Goal: Task Accomplishment & Management: Use online tool/utility

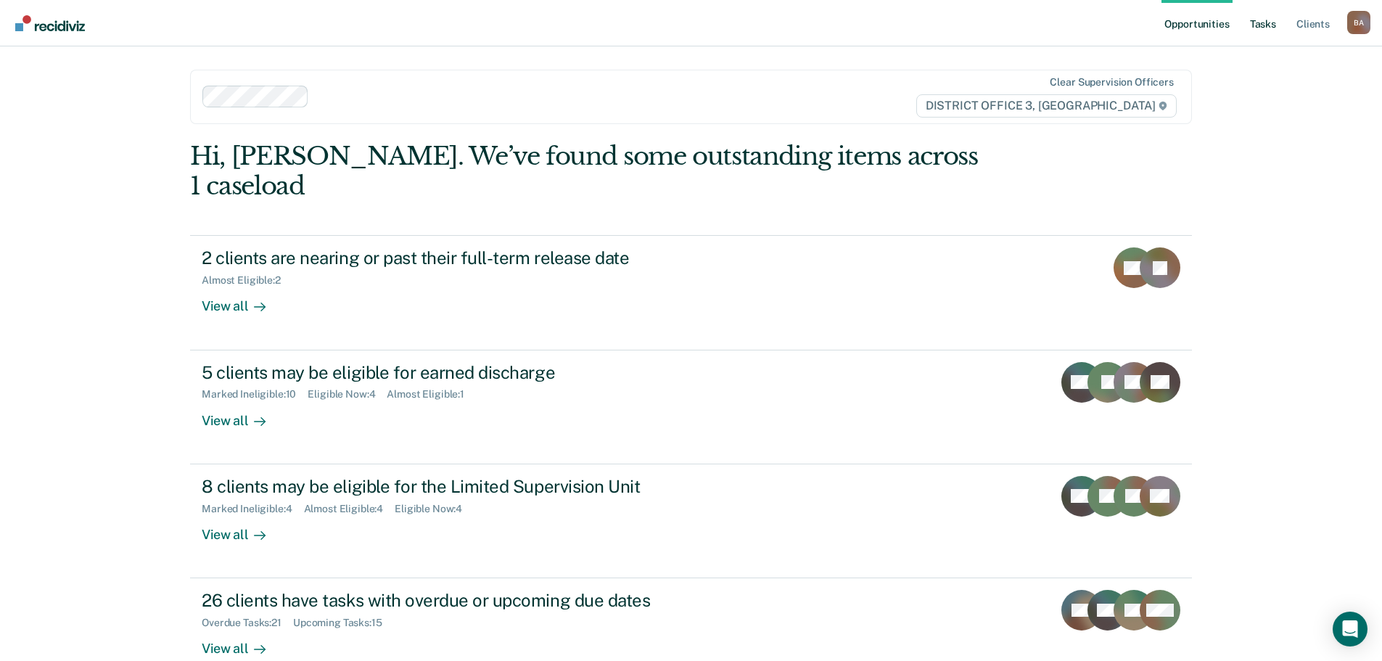
click at [1257, 20] on link "Tasks" at bounding box center [1263, 23] width 32 height 46
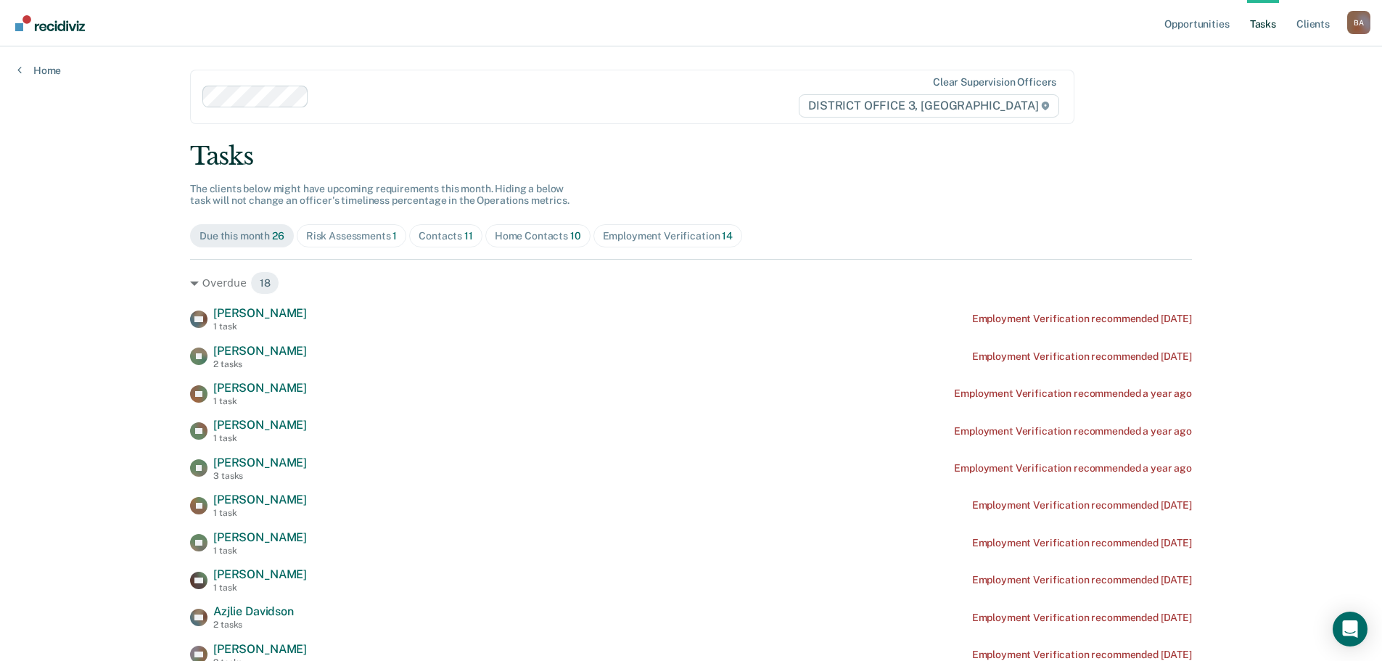
click at [340, 241] on div "Risk Assessments 1" at bounding box center [351, 236] width 91 height 12
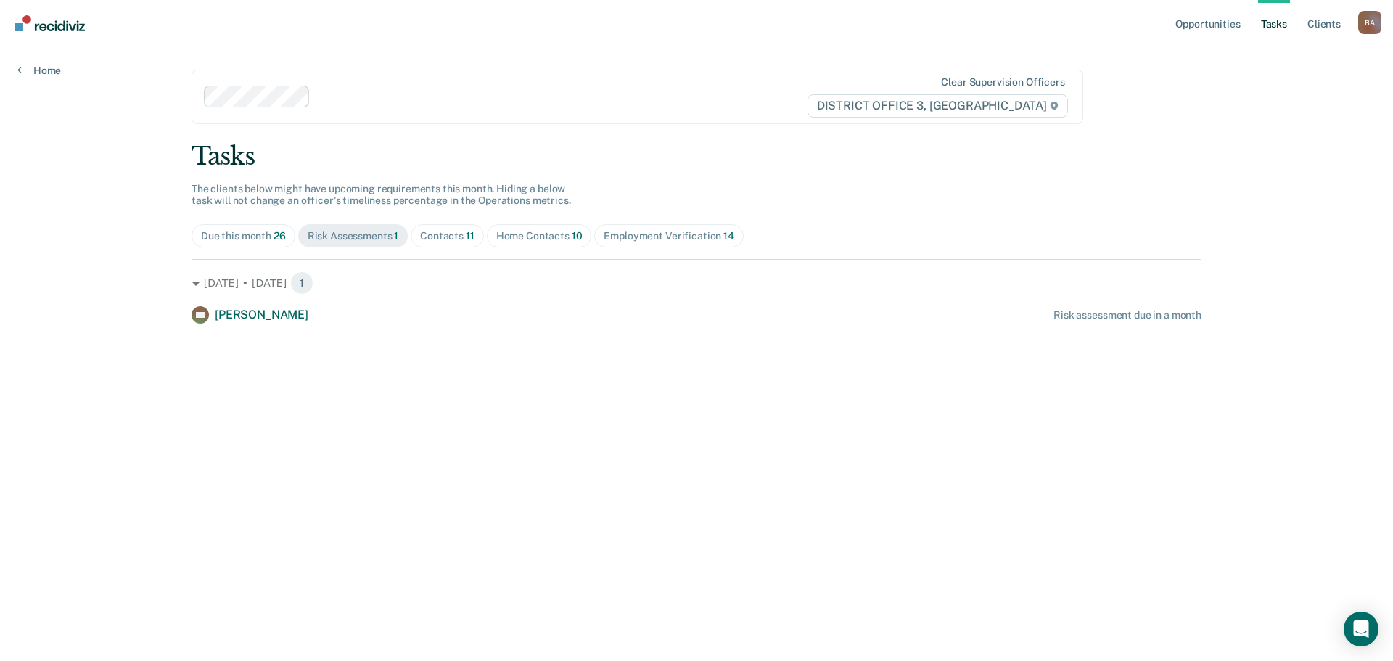
click at [444, 232] on div "Contacts 11" at bounding box center [447, 236] width 54 height 12
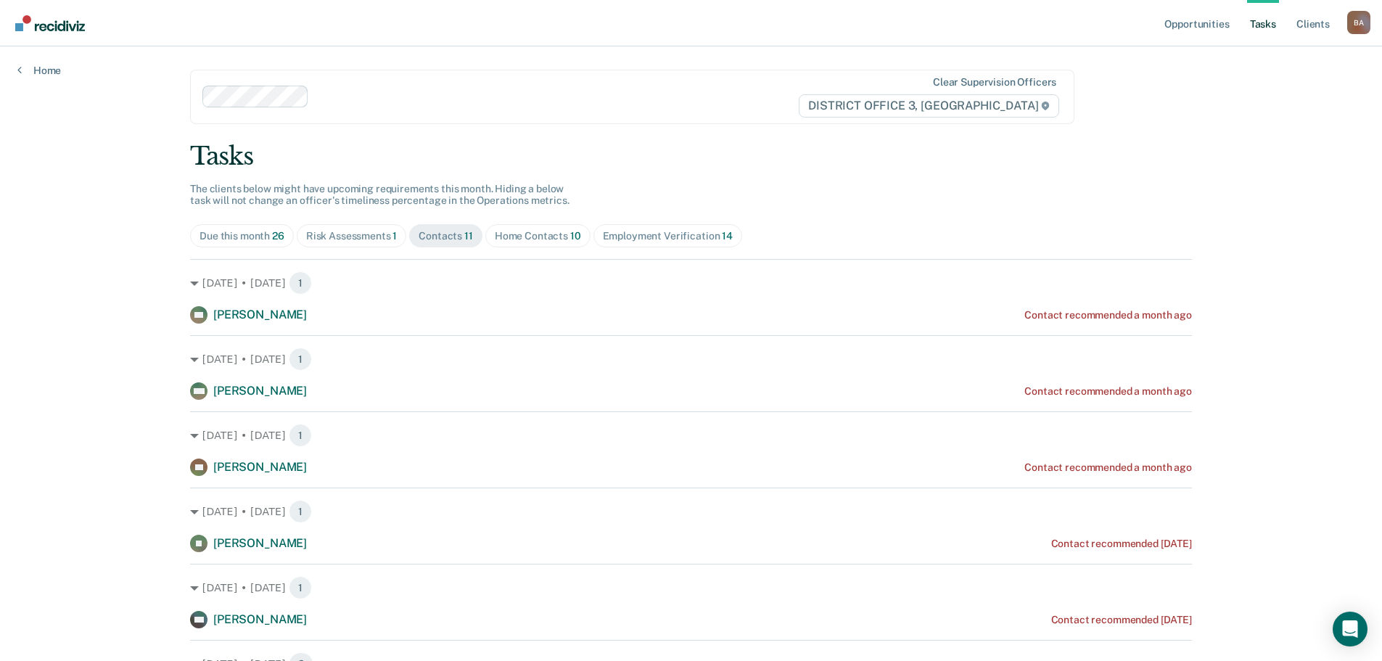
click at [520, 235] on div "Home Contacts 10" at bounding box center [538, 236] width 86 height 12
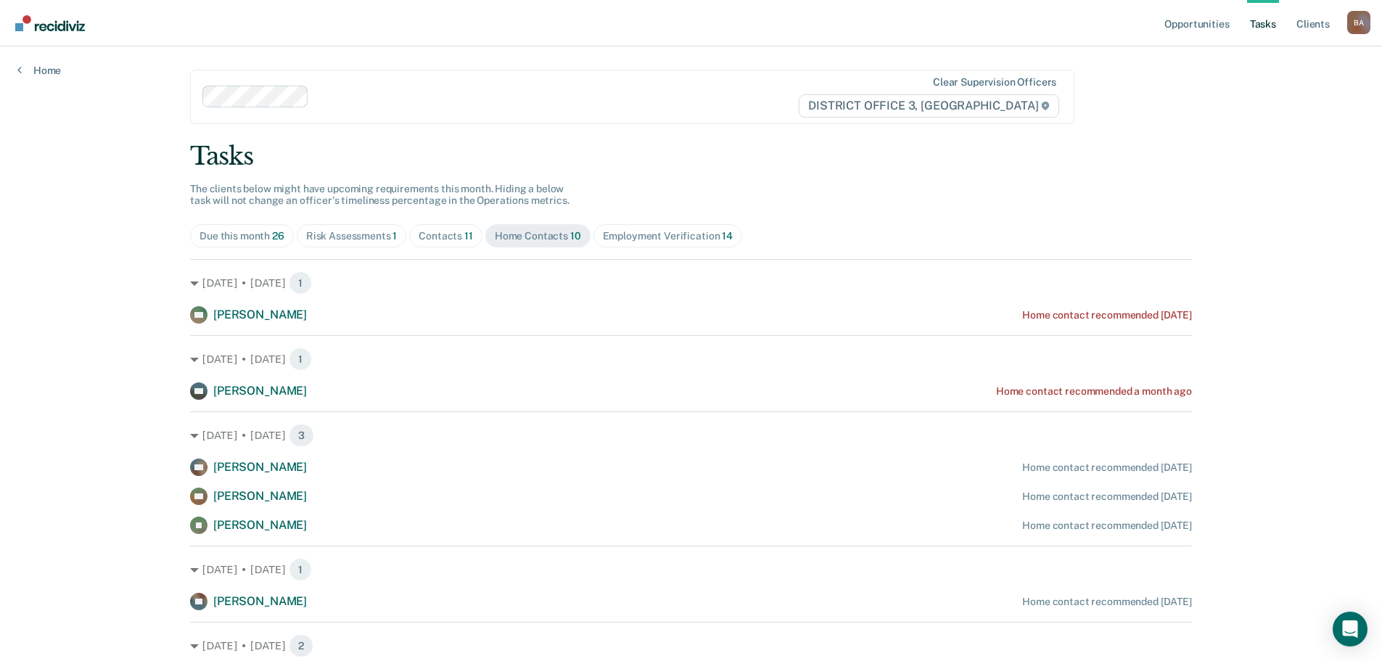
click at [215, 234] on div "Due this month 26" at bounding box center [242, 236] width 85 height 12
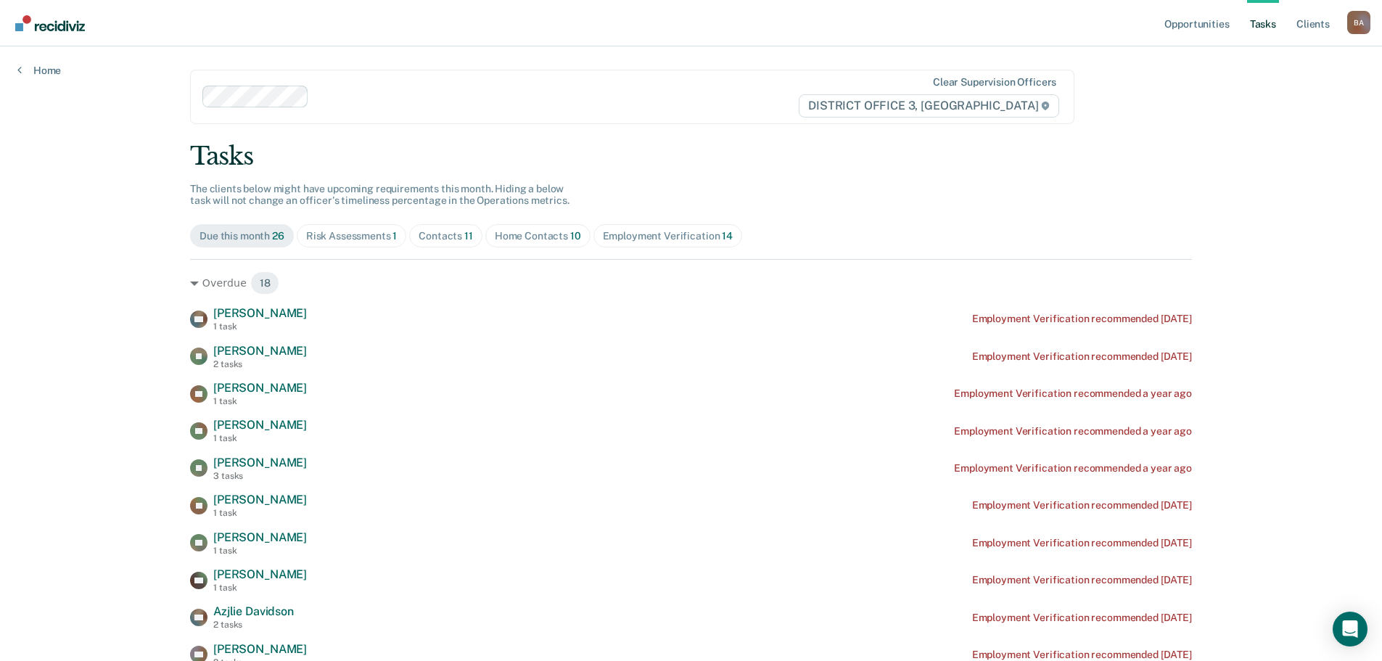
click at [350, 239] on div "Risk Assessments 1" at bounding box center [351, 236] width 91 height 12
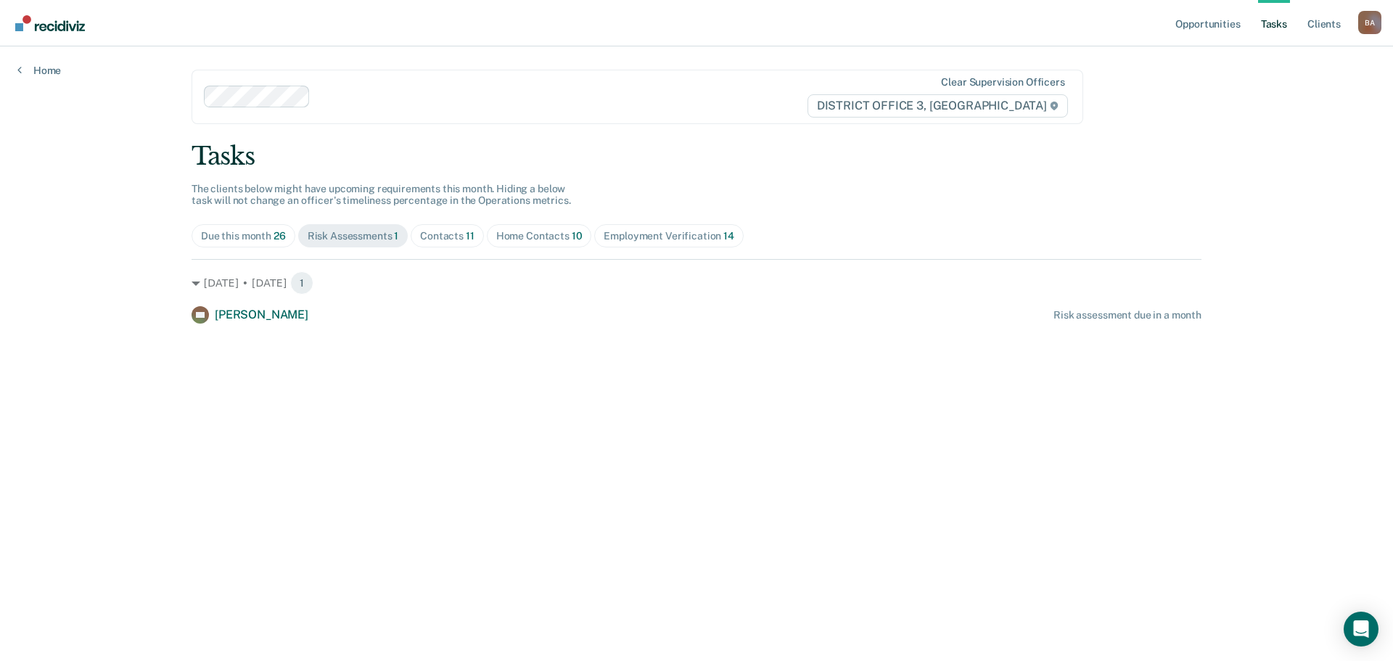
click at [459, 234] on div "Contacts 11" at bounding box center [447, 236] width 54 height 12
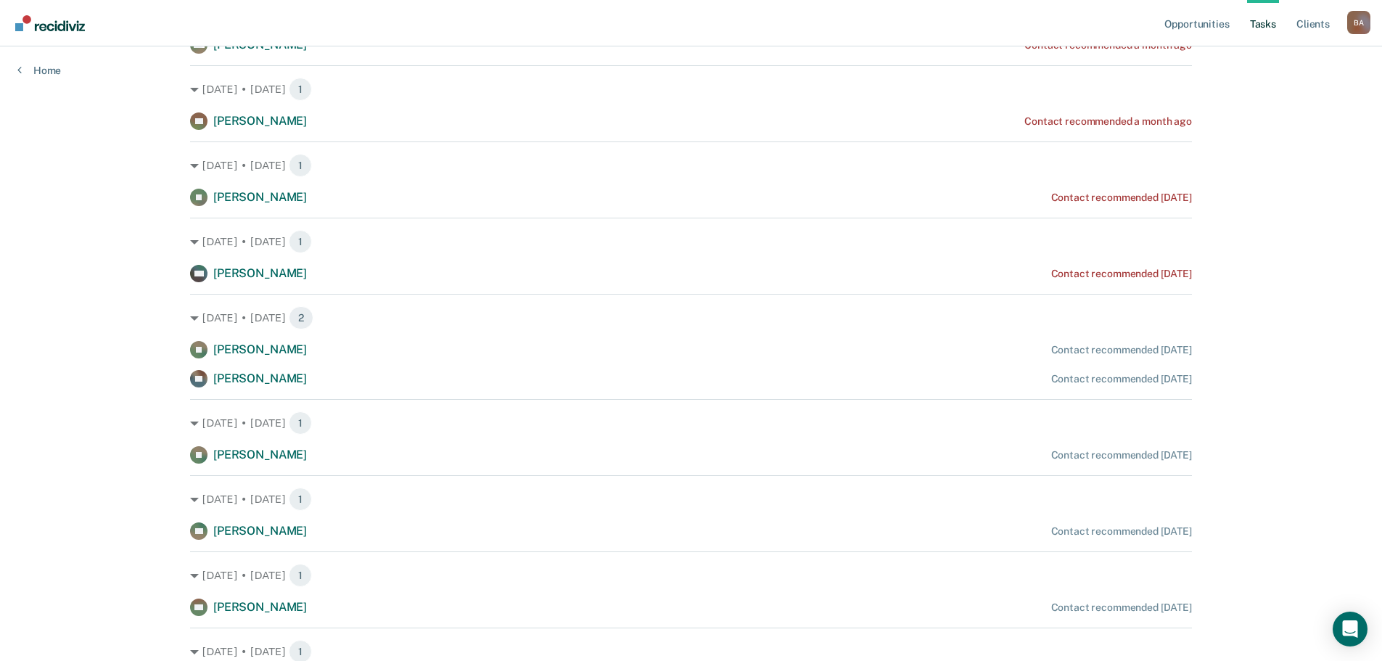
scroll to position [435, 0]
